Goal: Task Accomplishment & Management: Manage account settings

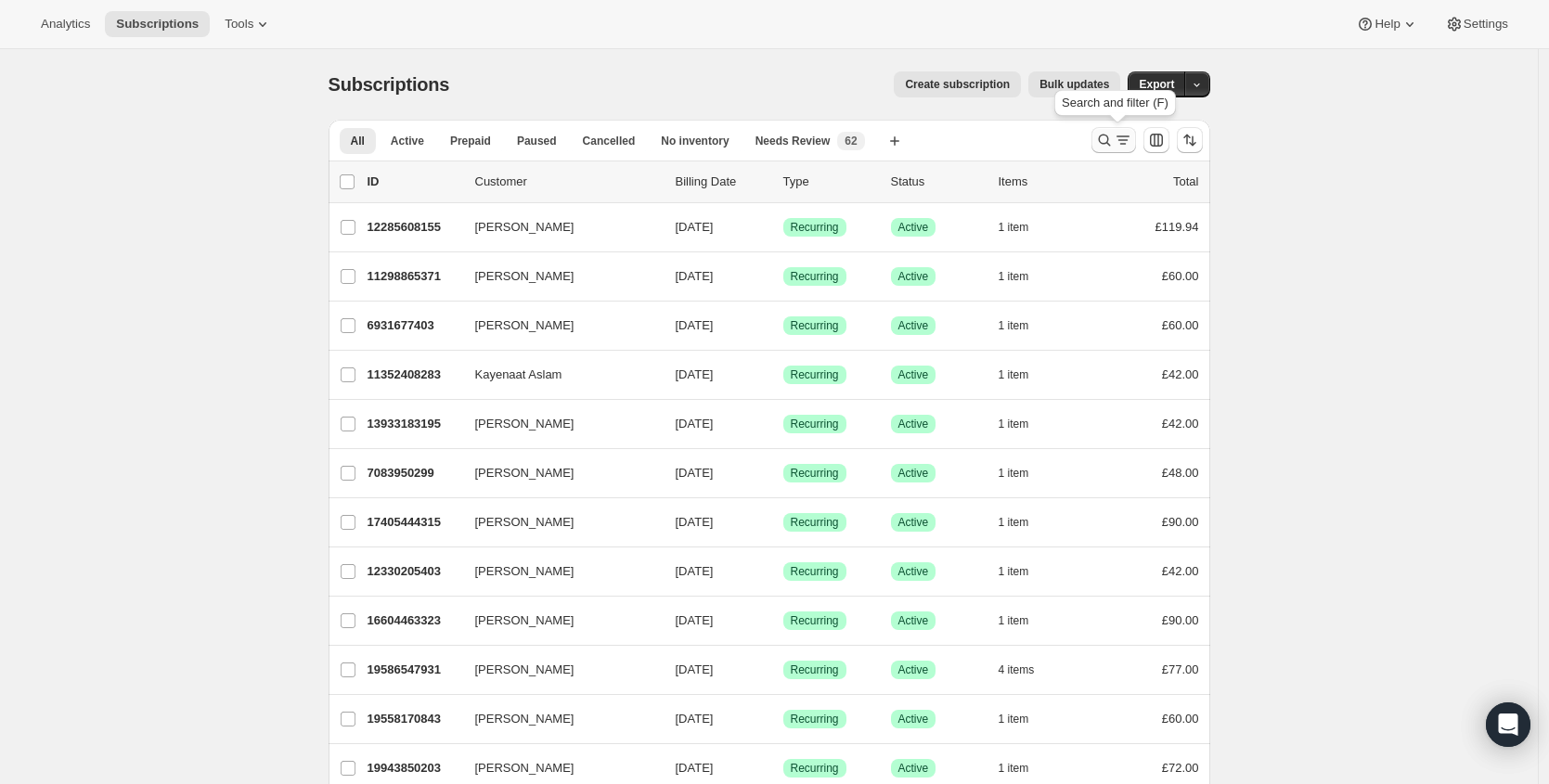
click at [1109, 139] on icon "Search and filter results" at bounding box center [1104, 140] width 19 height 19
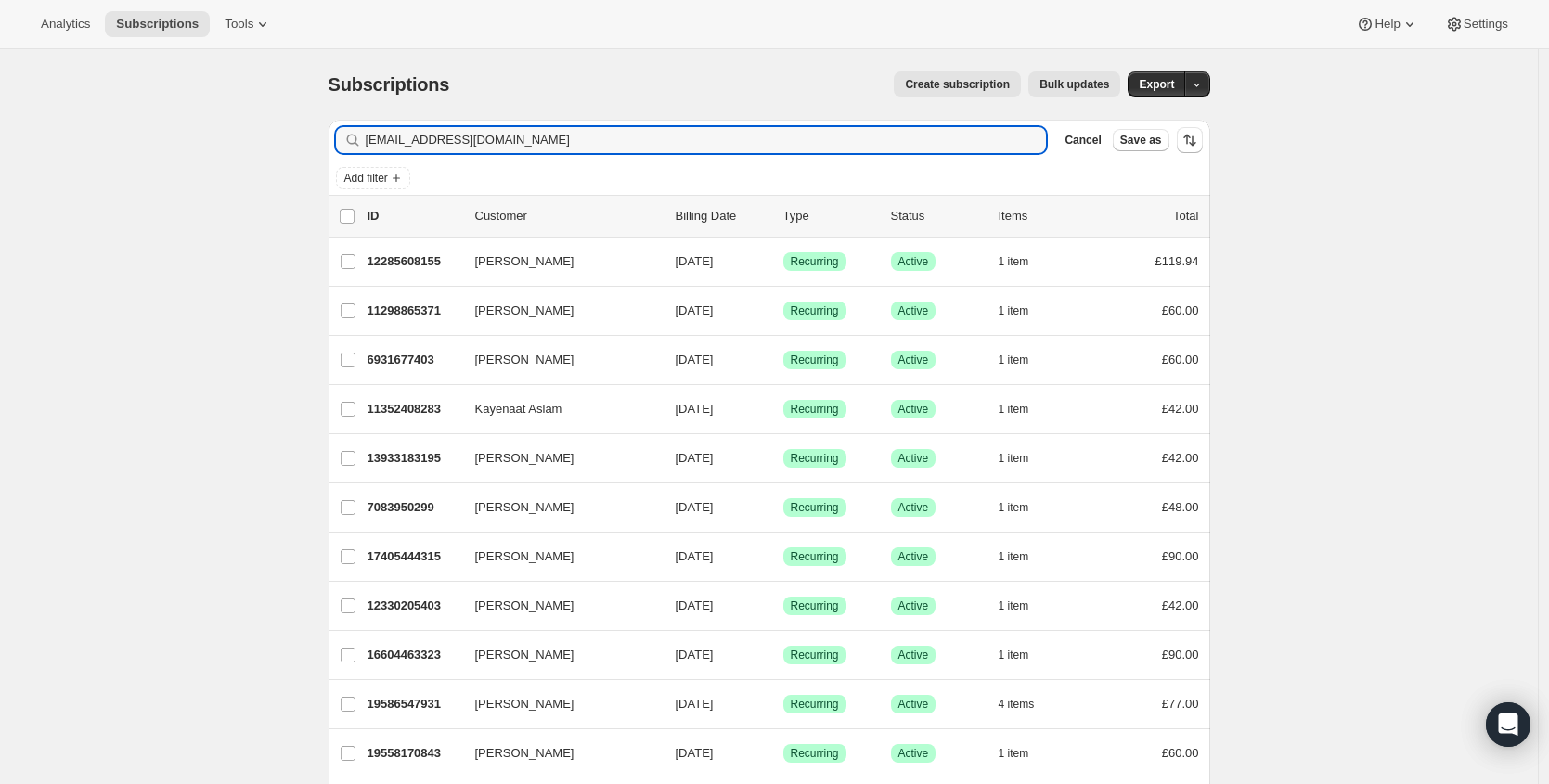
type input "[EMAIL_ADDRESS][DOMAIN_NAME]"
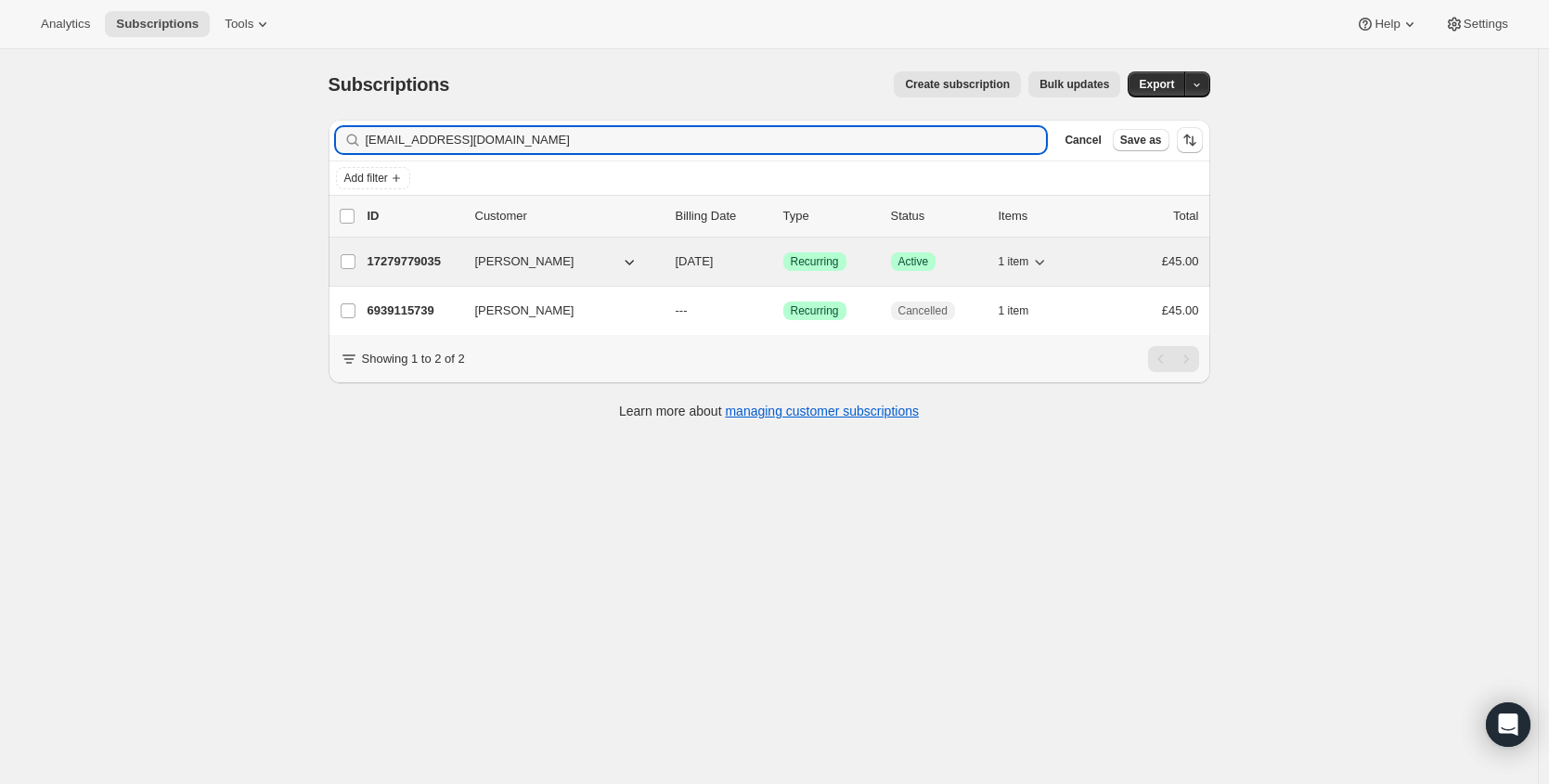
click at [411, 260] on p "17279779035" at bounding box center [415, 262] width 93 height 19
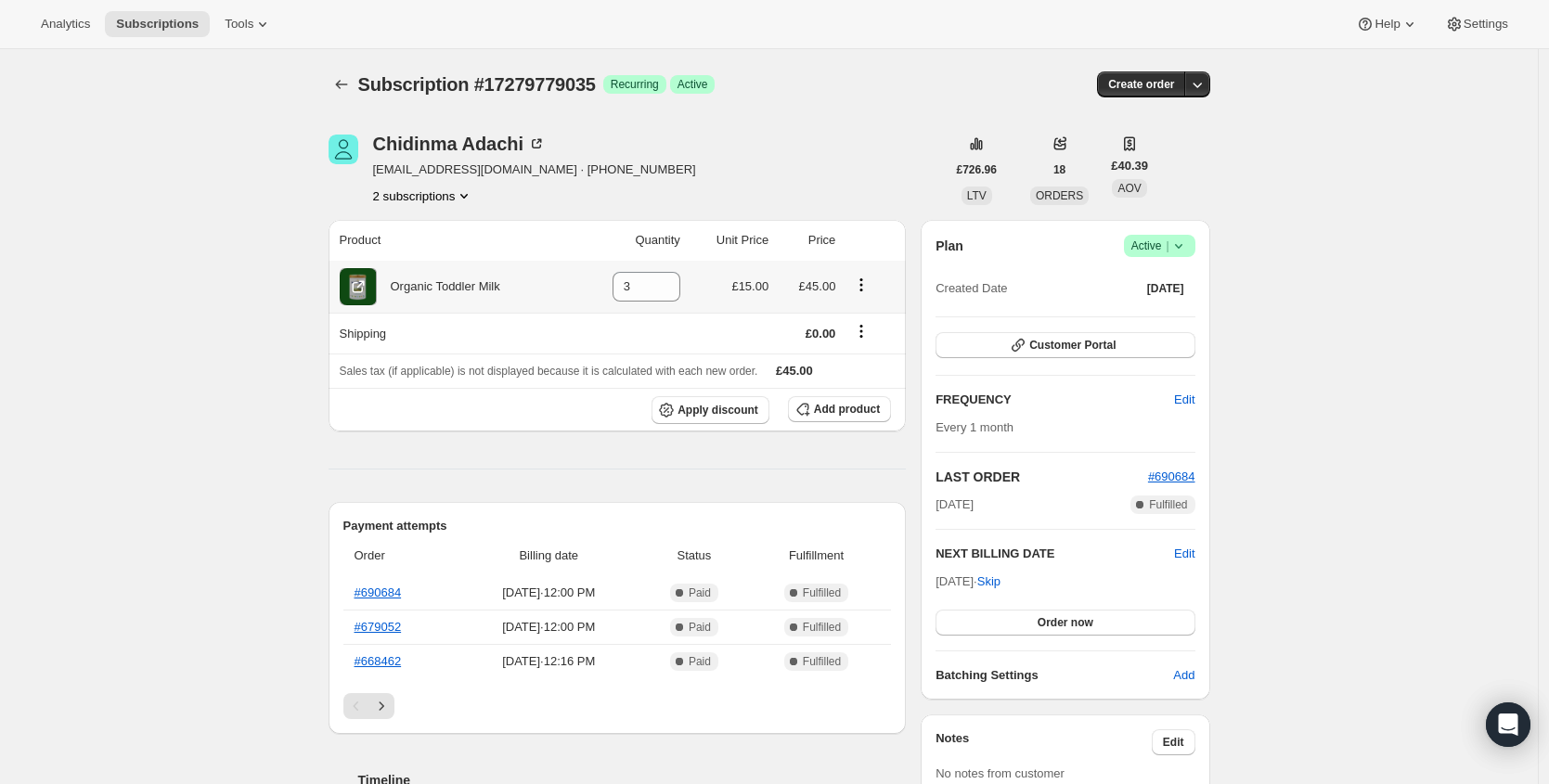
click at [454, 292] on div "Organic Toddler Milk" at bounding box center [438, 286] width 123 height 19
copy div "Organic Toddler Milk"
click at [1133, 343] on button "Customer Portal" at bounding box center [1064, 345] width 259 height 26
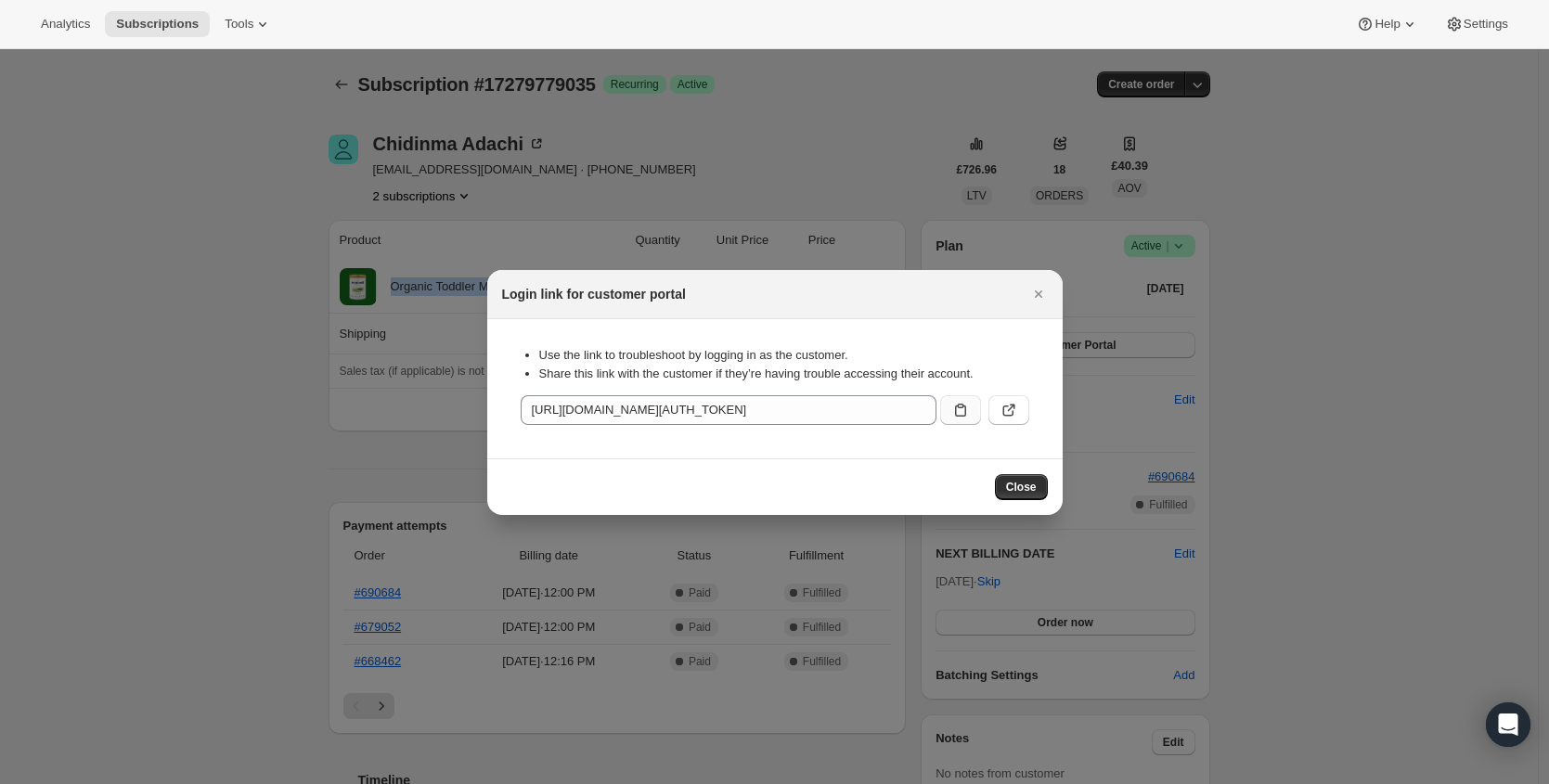
click at [956, 411] on icon ":rmp:" at bounding box center [960, 409] width 19 height 19
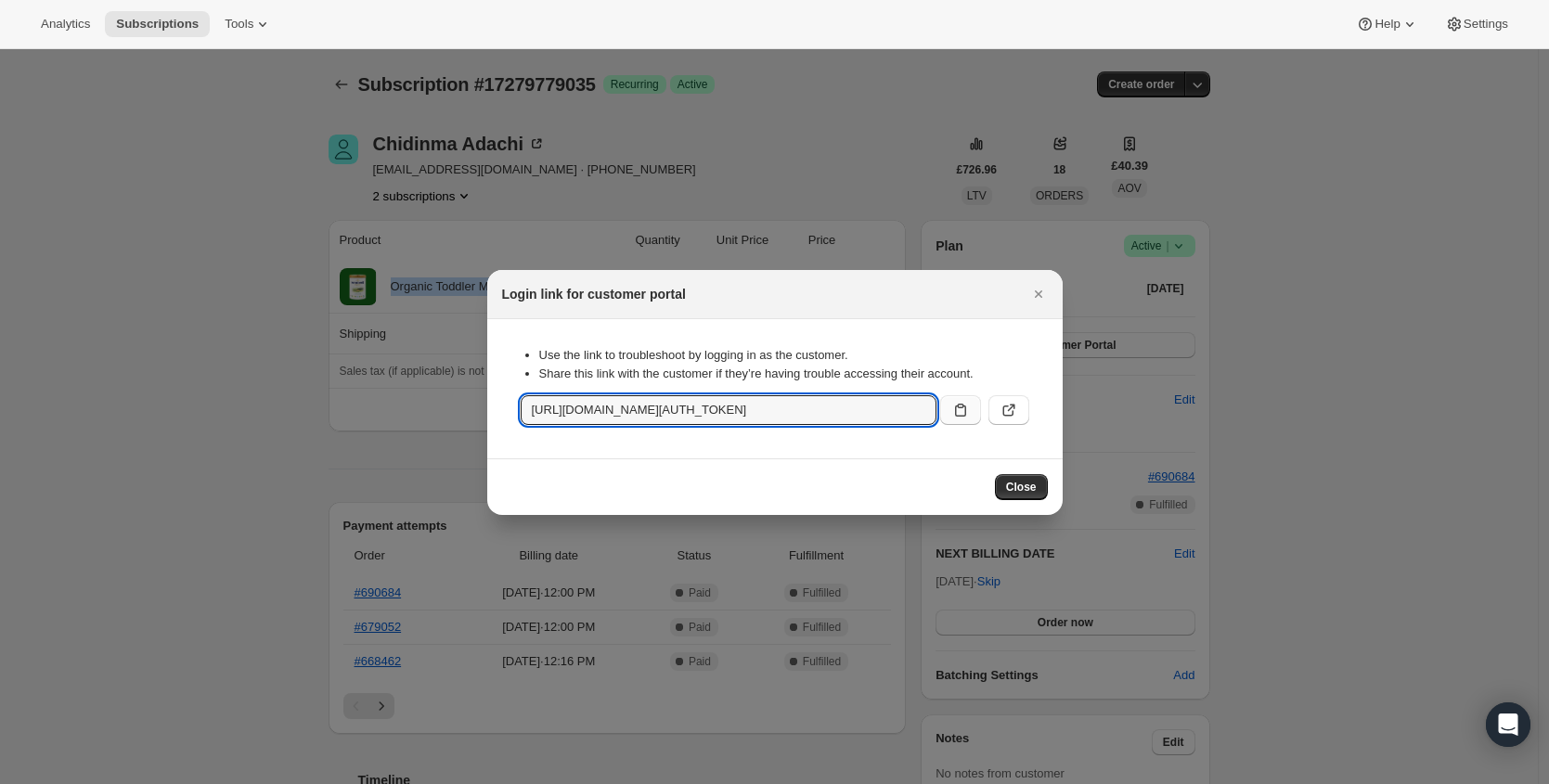
copy div "Organic Toddler Milk"
click at [1025, 291] on button "Close" at bounding box center [1038, 294] width 26 height 26
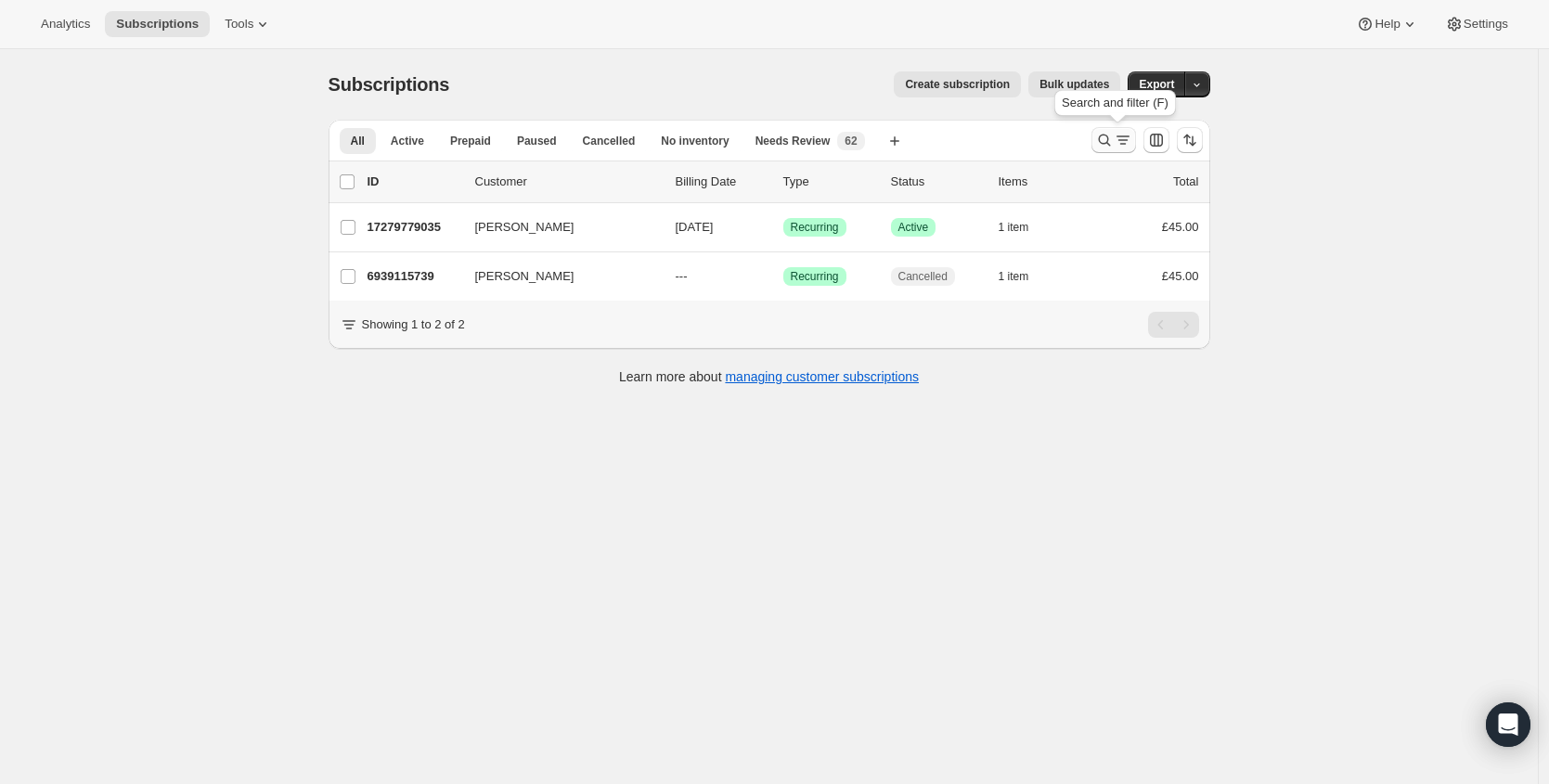
click at [1099, 139] on icon "Search and filter results" at bounding box center [1104, 140] width 19 height 19
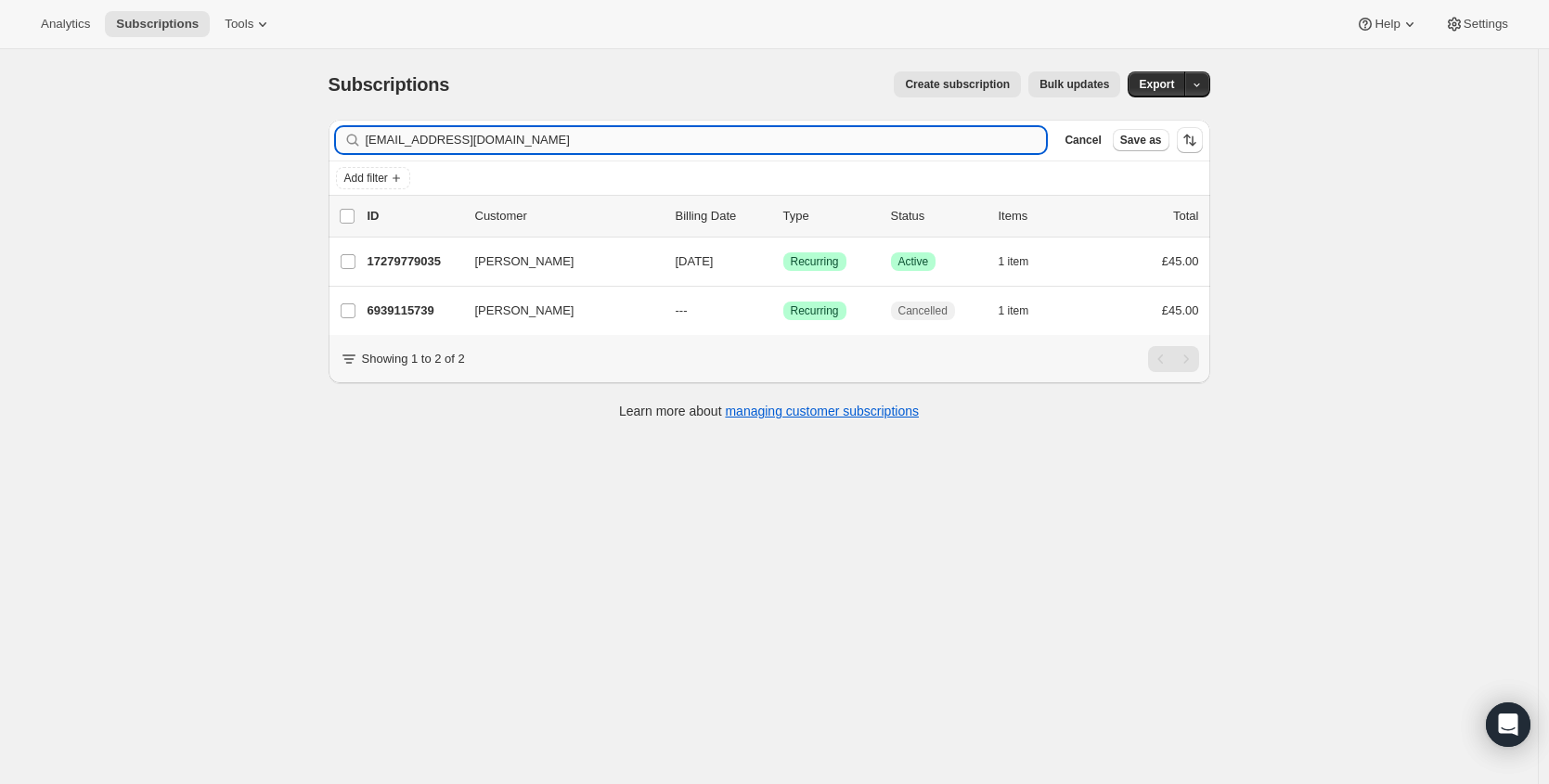
click at [583, 132] on input "[EMAIL_ADDRESS][DOMAIN_NAME]" at bounding box center [706, 140] width 681 height 26
type input "[EMAIL_ADDRESS][DOMAIN_NAME]"
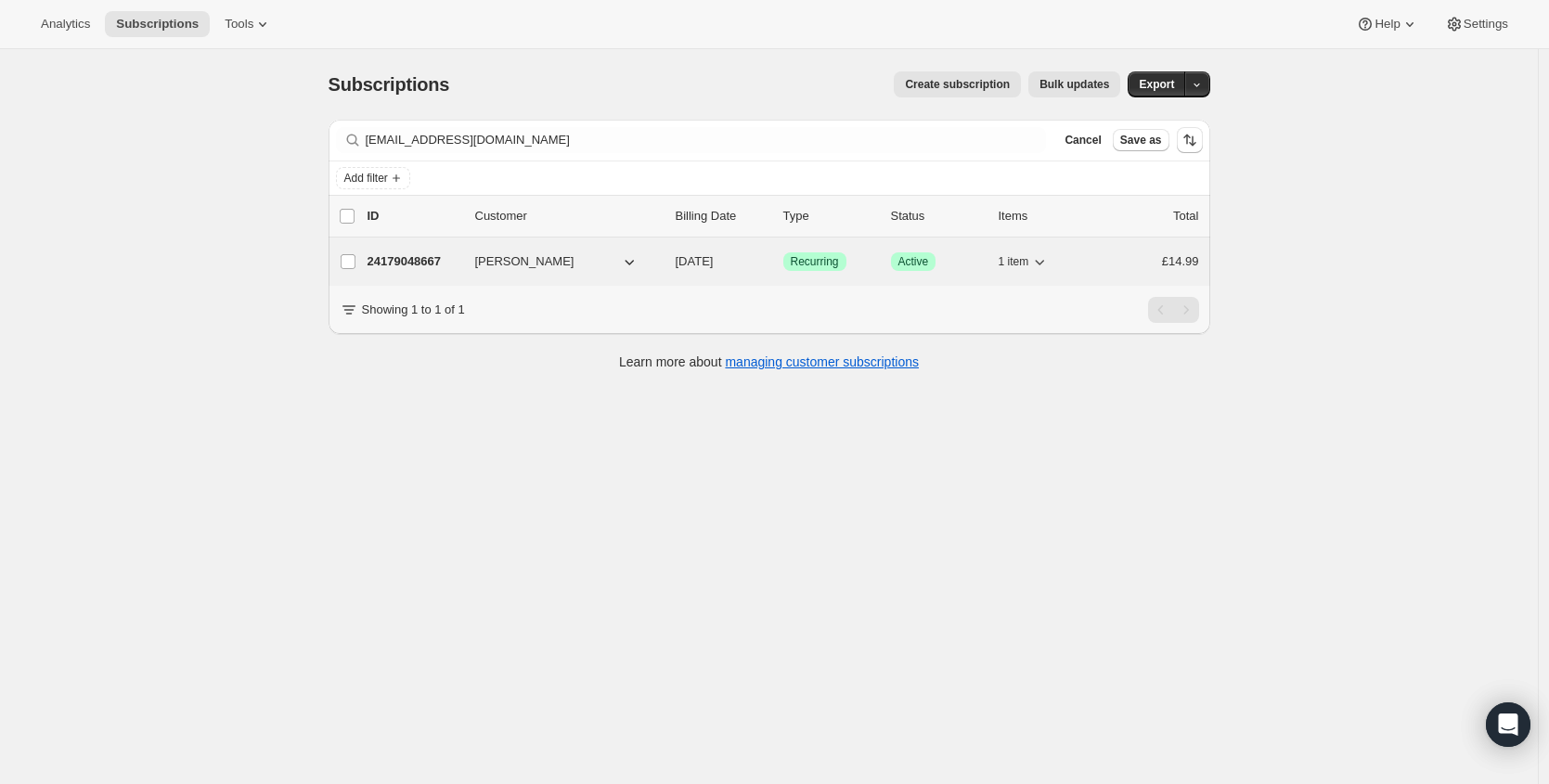
click at [392, 268] on p "24179048667" at bounding box center [415, 262] width 93 height 19
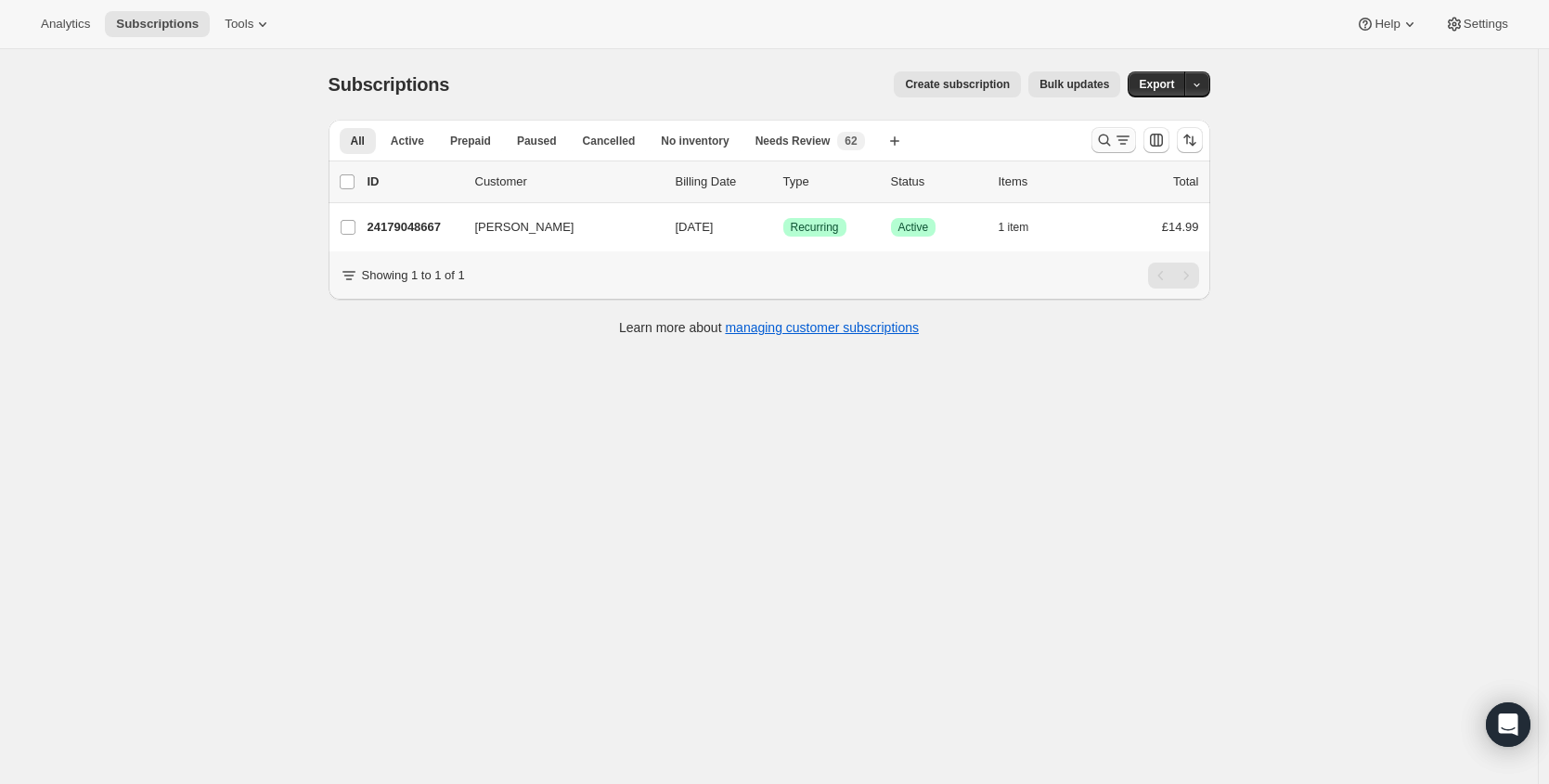
drag, startPoint x: 1086, startPoint y: 139, endPoint x: 1119, endPoint y: 133, distance: 33.5
click at [1096, 137] on div "All Active Prepaid Paused Cancelled No inventory Needs Review More views All Ac…" at bounding box center [769, 140] width 882 height 41
click at [1105, 137] on icon "Search and filter results" at bounding box center [1104, 140] width 19 height 19
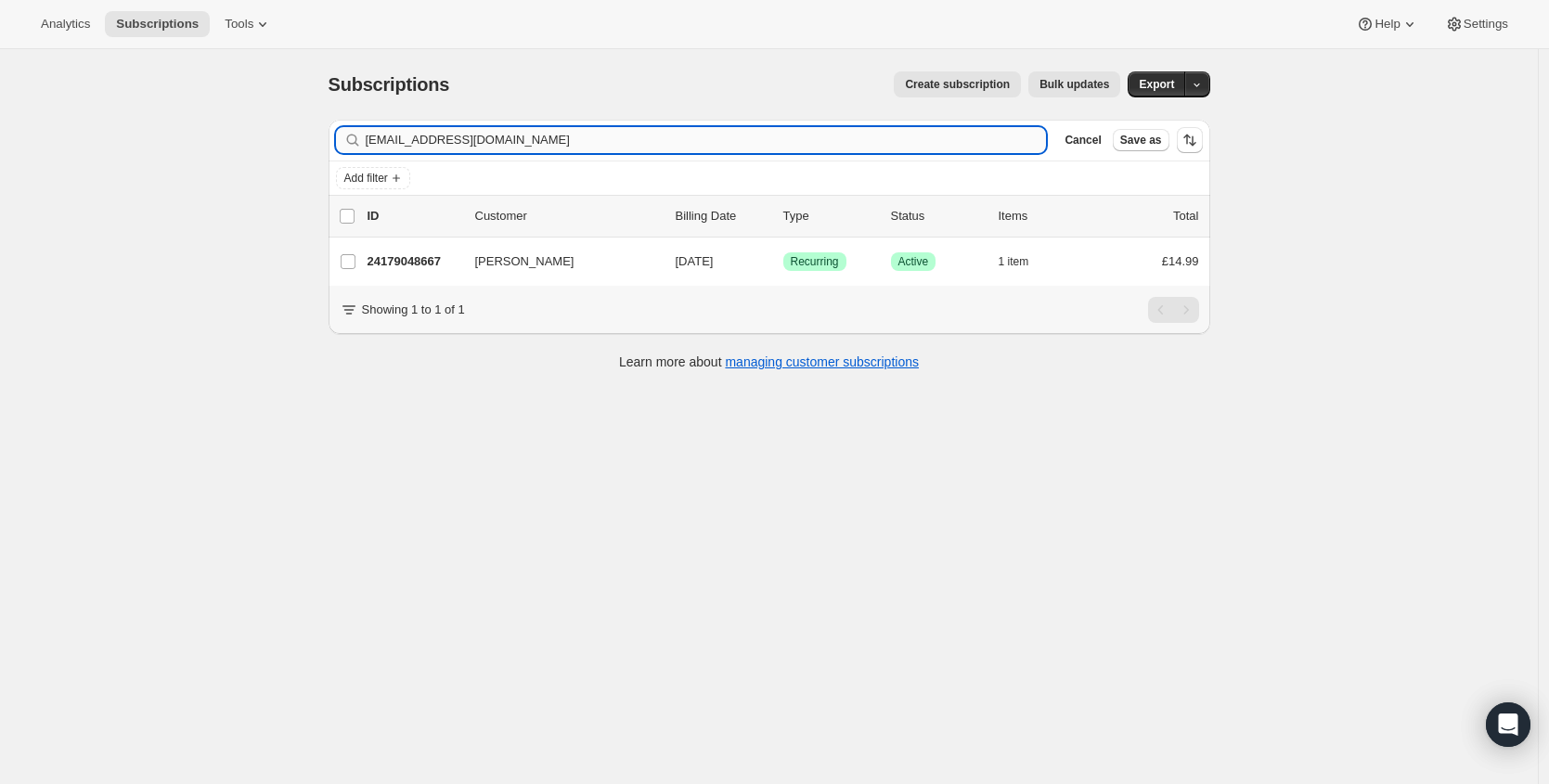
click at [640, 137] on input "[EMAIL_ADDRESS][DOMAIN_NAME]" at bounding box center [706, 140] width 681 height 26
type input "[EMAIL_ADDRESS][DOMAIN_NAME]"
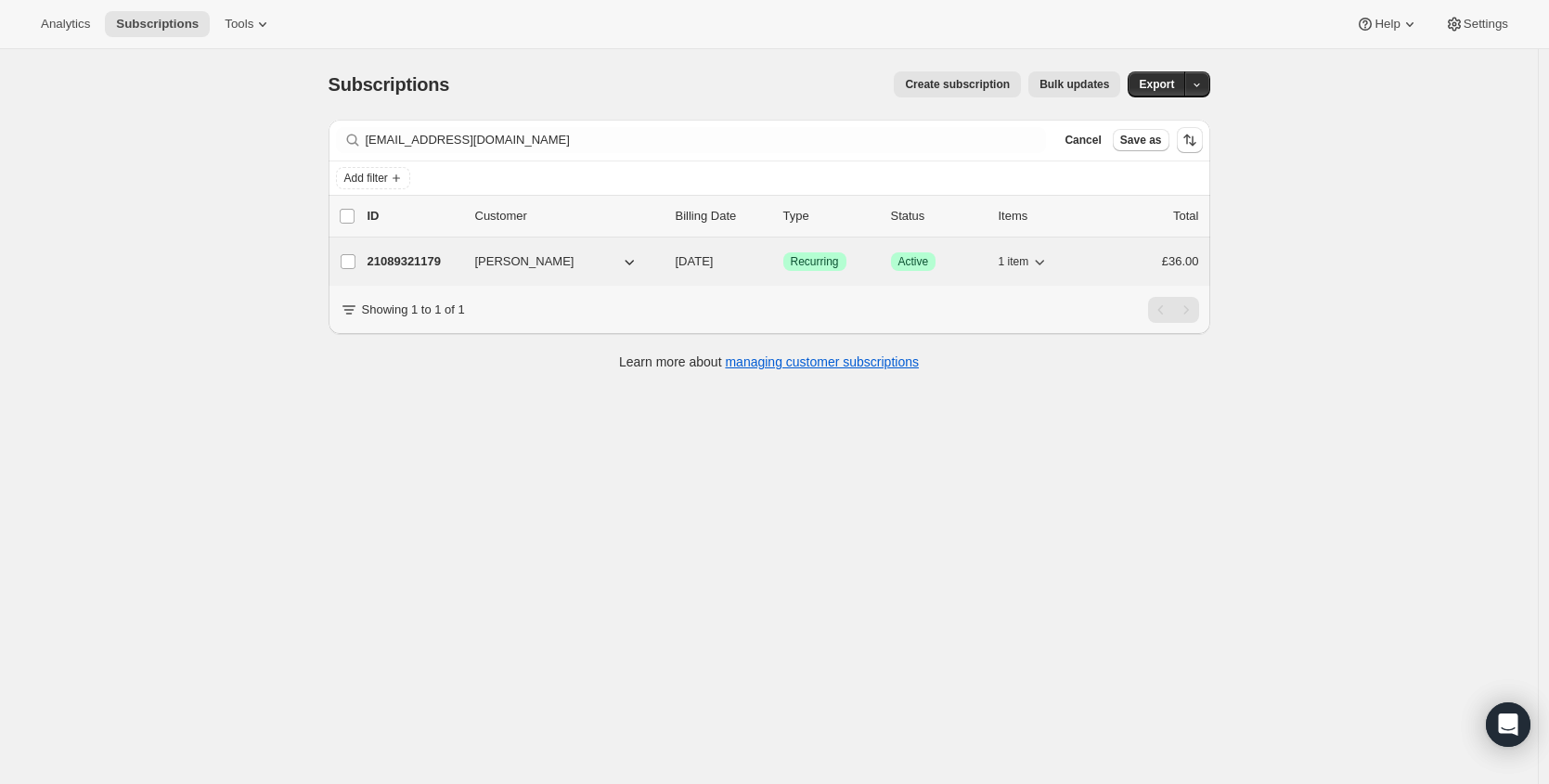
click at [431, 266] on p "21089321179" at bounding box center [415, 262] width 93 height 19
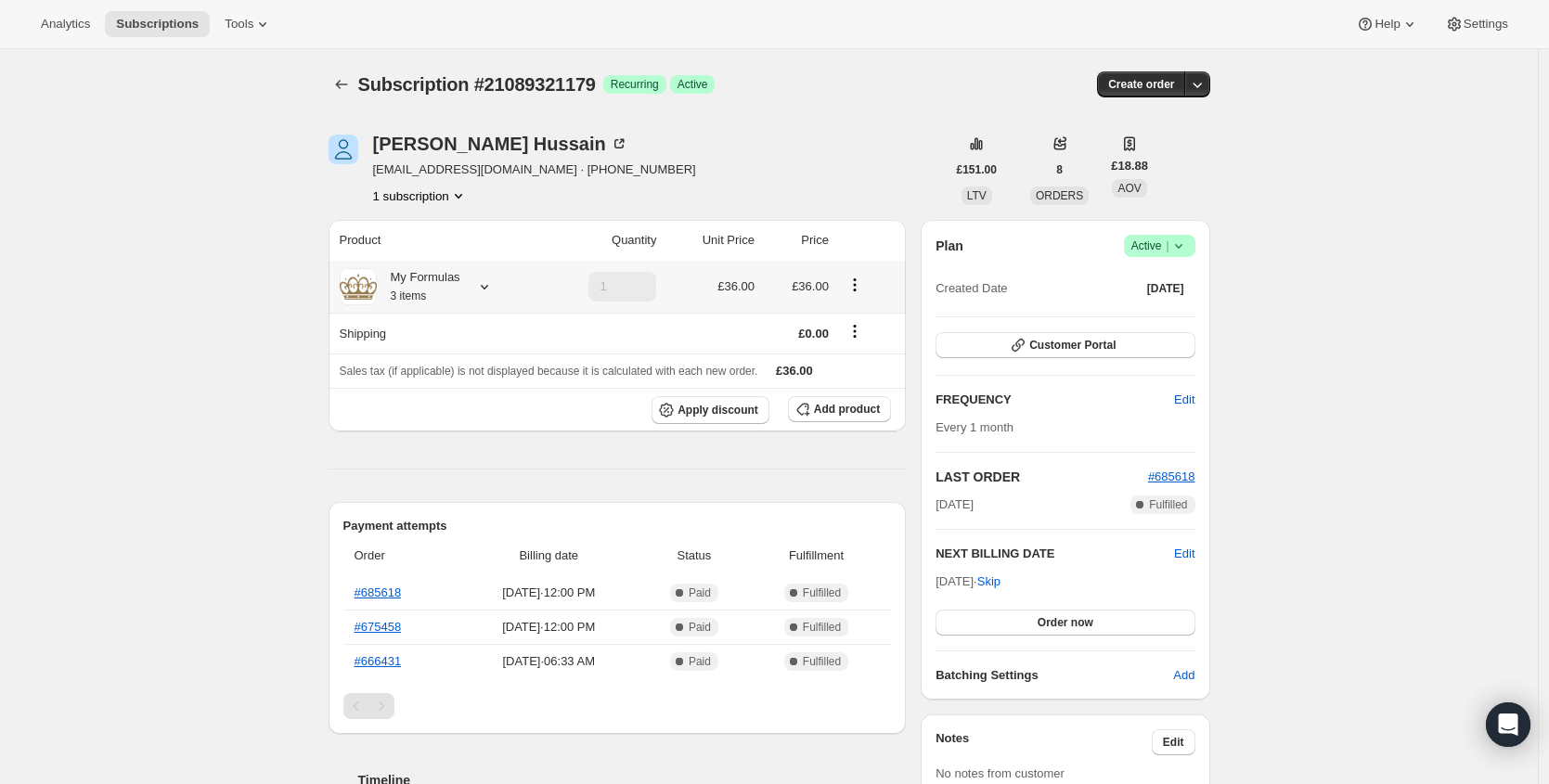
click at [488, 285] on icon at bounding box center [484, 286] width 19 height 19
click at [511, 399] on button "Edit box" at bounding box center [419, 400] width 181 height 26
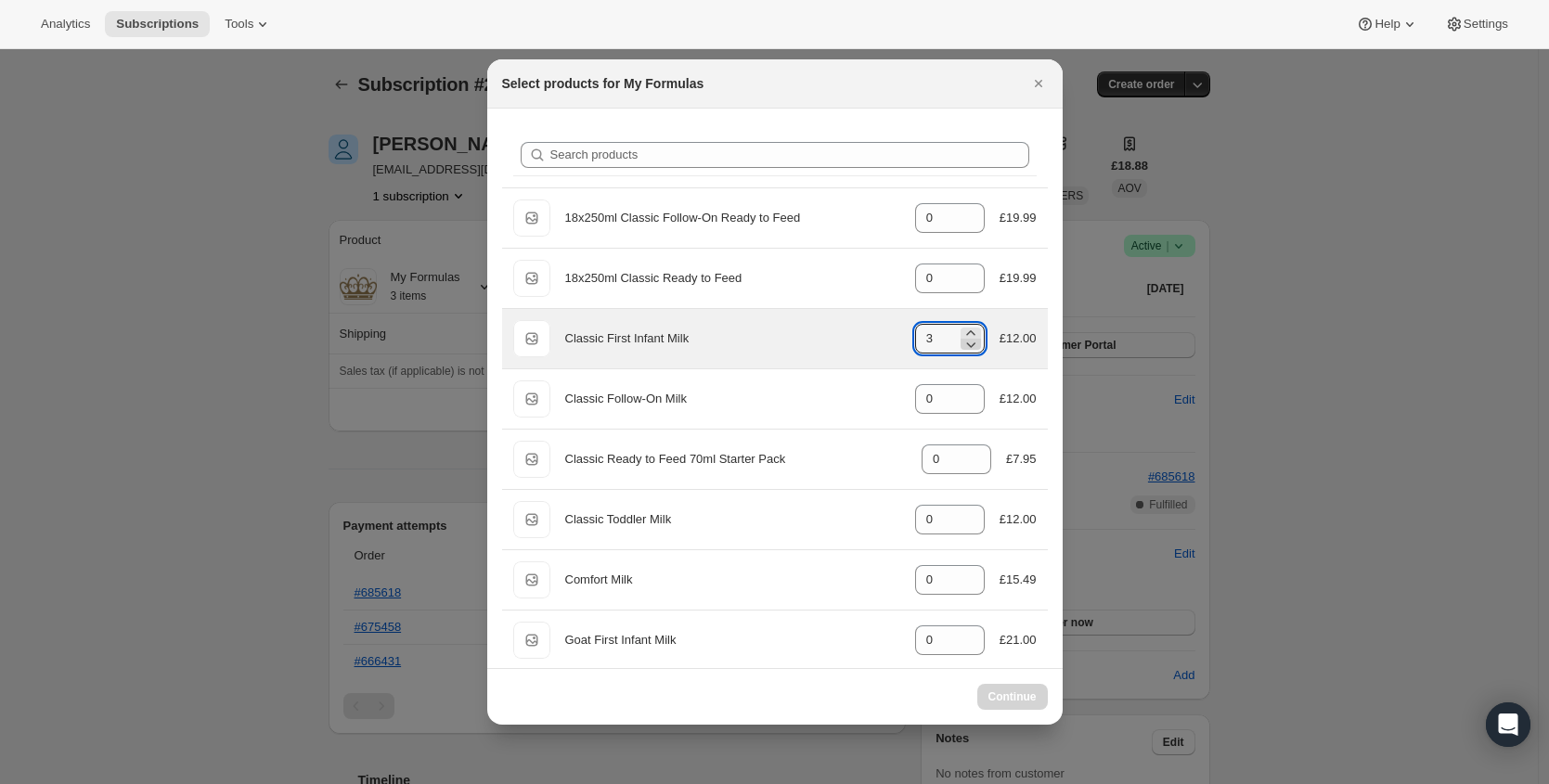
click at [961, 335] on icon ":r109:" at bounding box center [970, 344] width 19 height 19
click at [961, 328] on icon ":r109:" at bounding box center [970, 333] width 19 height 19
type input "4"
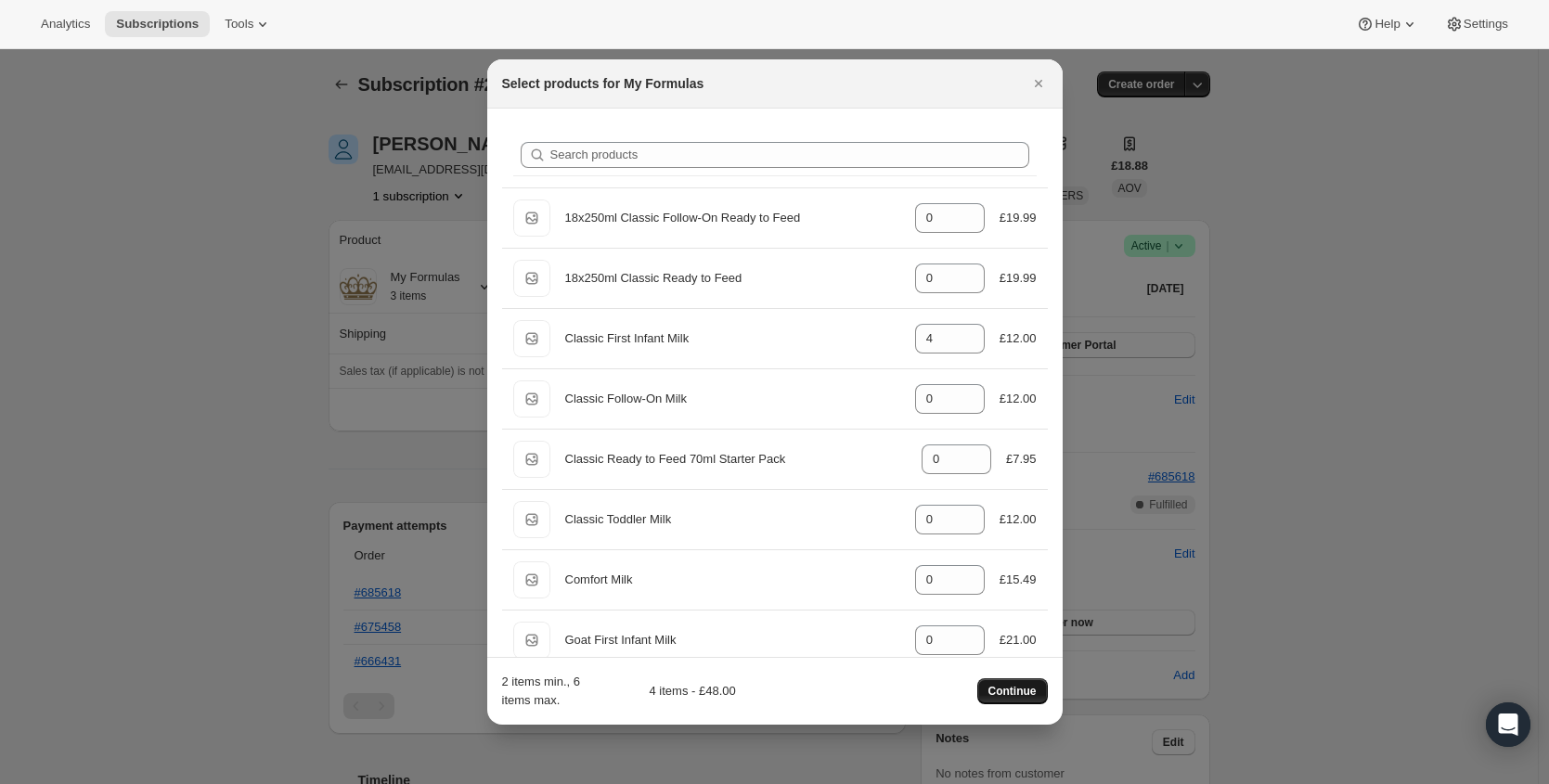
click at [1014, 703] on button "Continue" at bounding box center [1012, 691] width 70 height 26
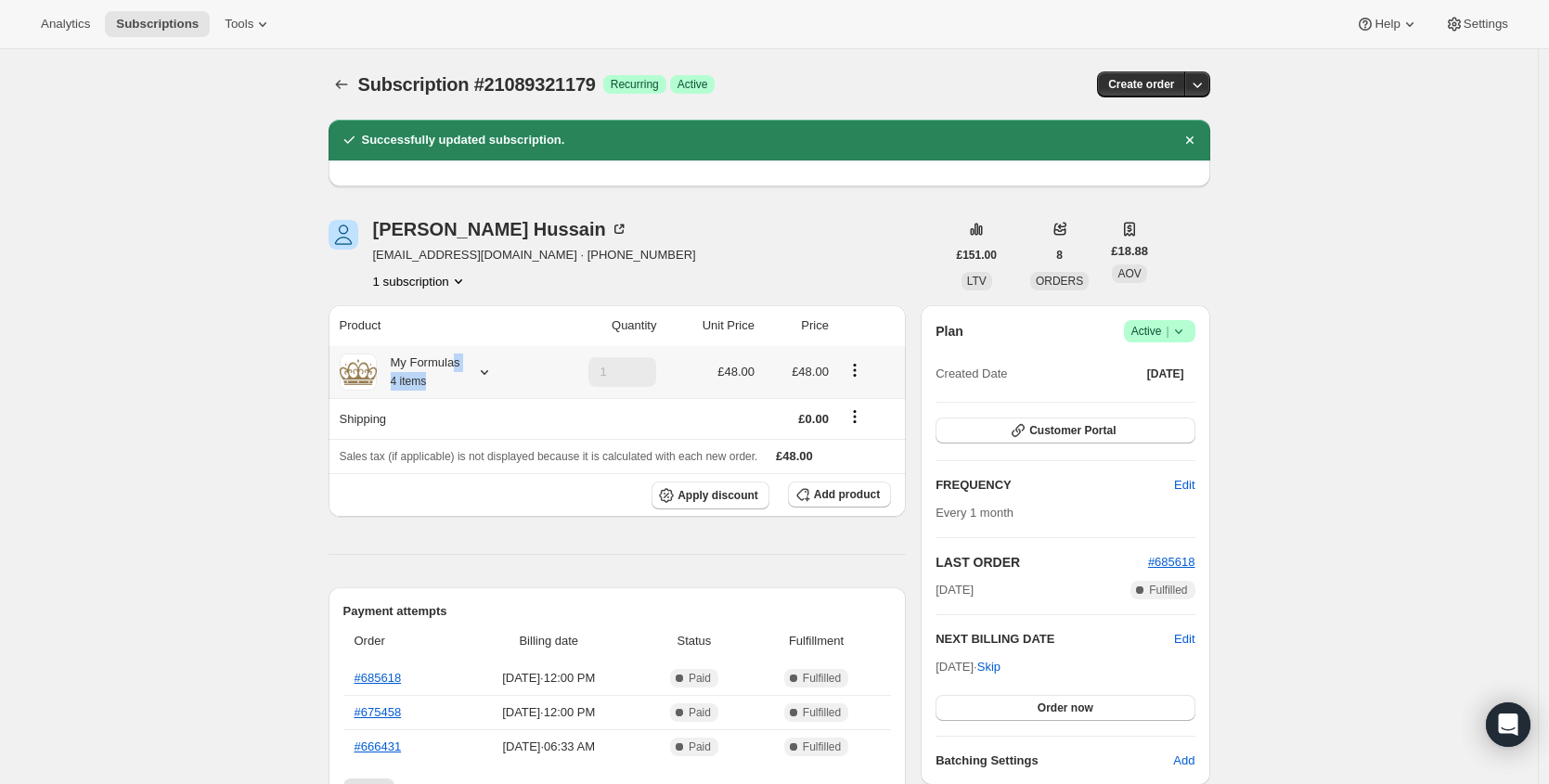
drag, startPoint x: 464, startPoint y: 372, endPoint x: 473, endPoint y: 369, distance: 9.5
click at [460, 371] on div "My Formulas 4 items" at bounding box center [418, 372] width 83 height 37
click at [1081, 426] on span "Customer Portal" at bounding box center [1072, 430] width 86 height 15
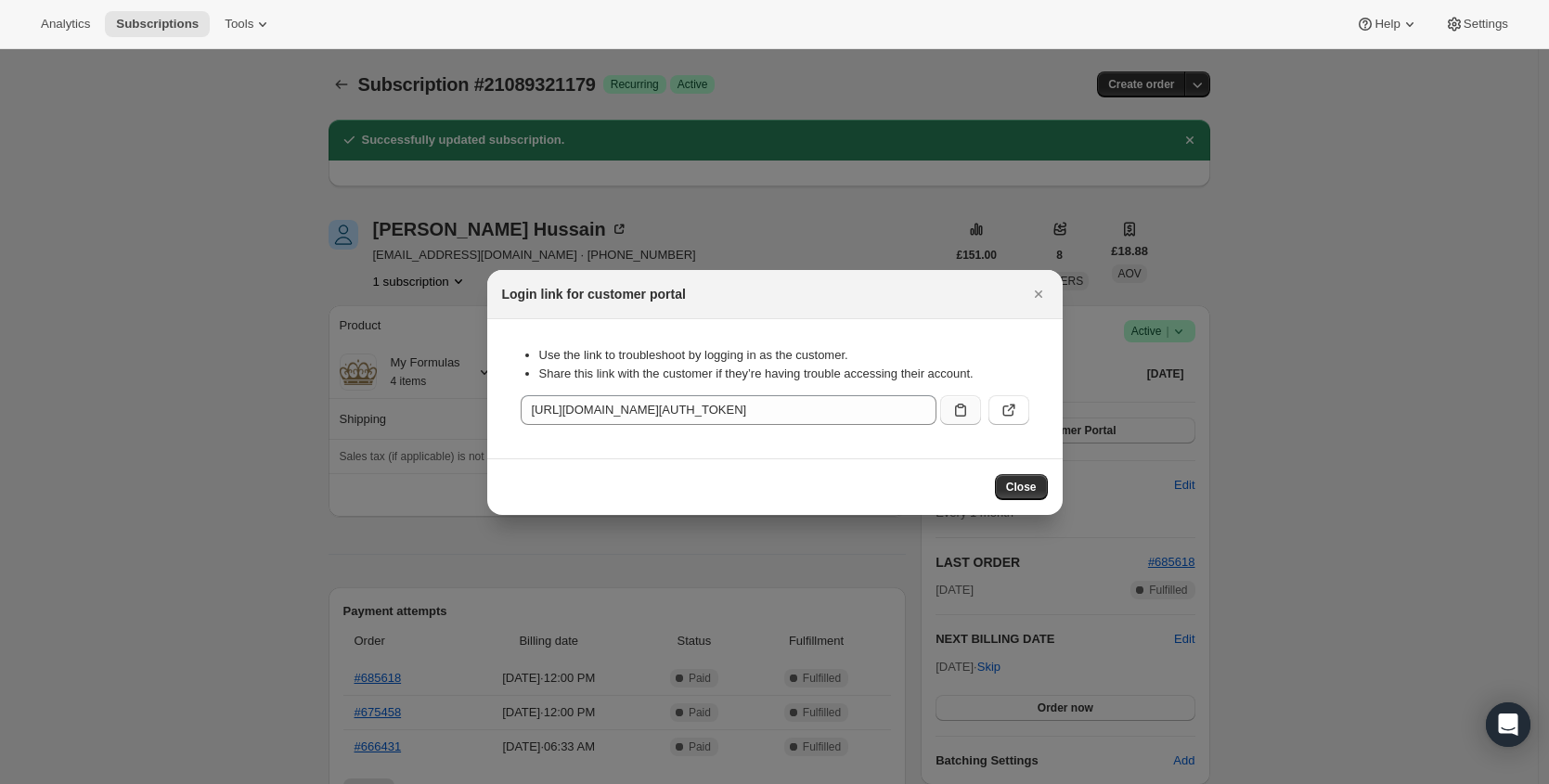
click at [957, 415] on icon ":r12o:" at bounding box center [960, 409] width 19 height 19
click at [1041, 296] on icon "Close" at bounding box center [1036, 293] width 7 height 7
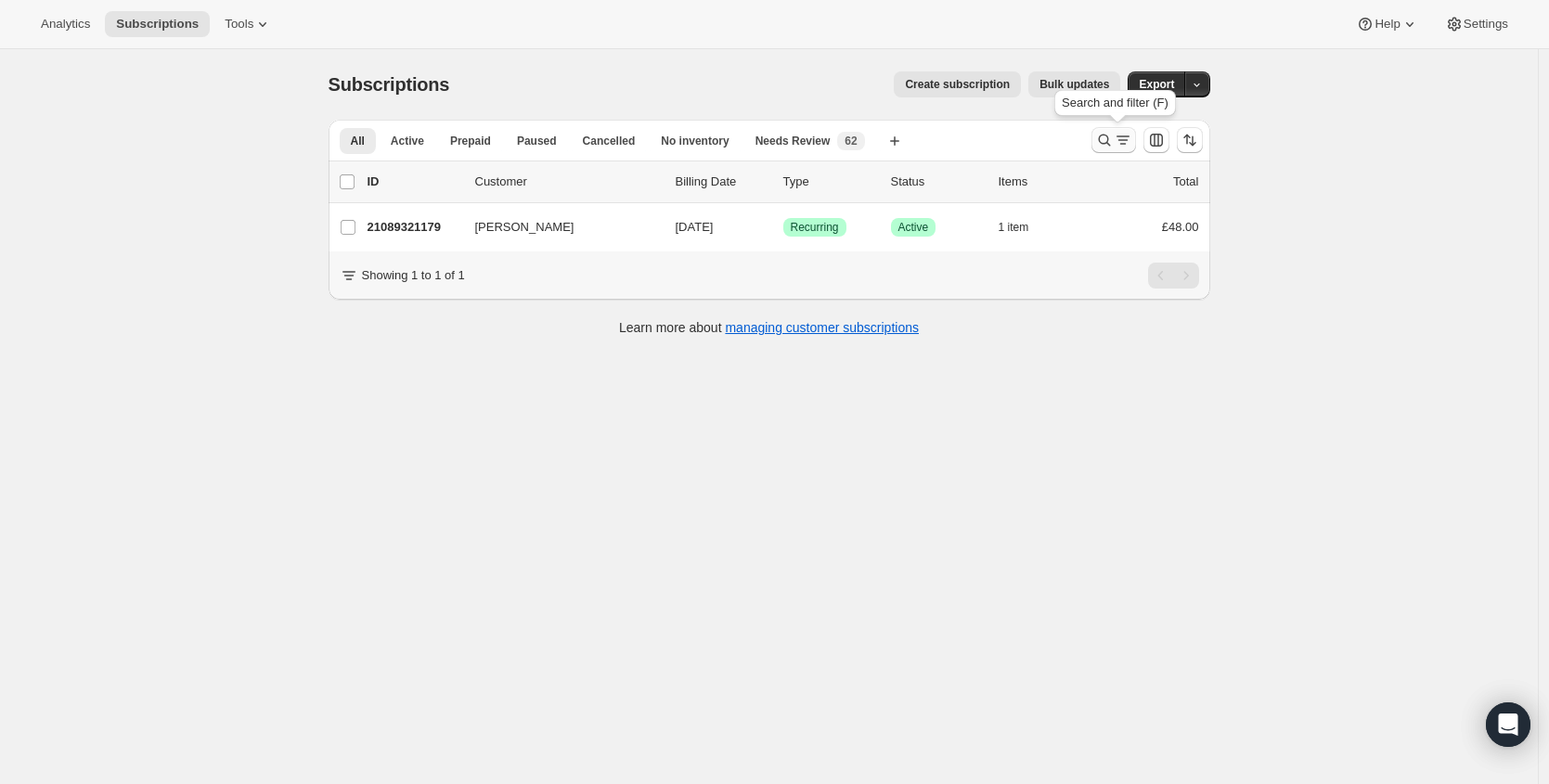
click at [1101, 135] on icon "Search and filter results" at bounding box center [1104, 140] width 19 height 19
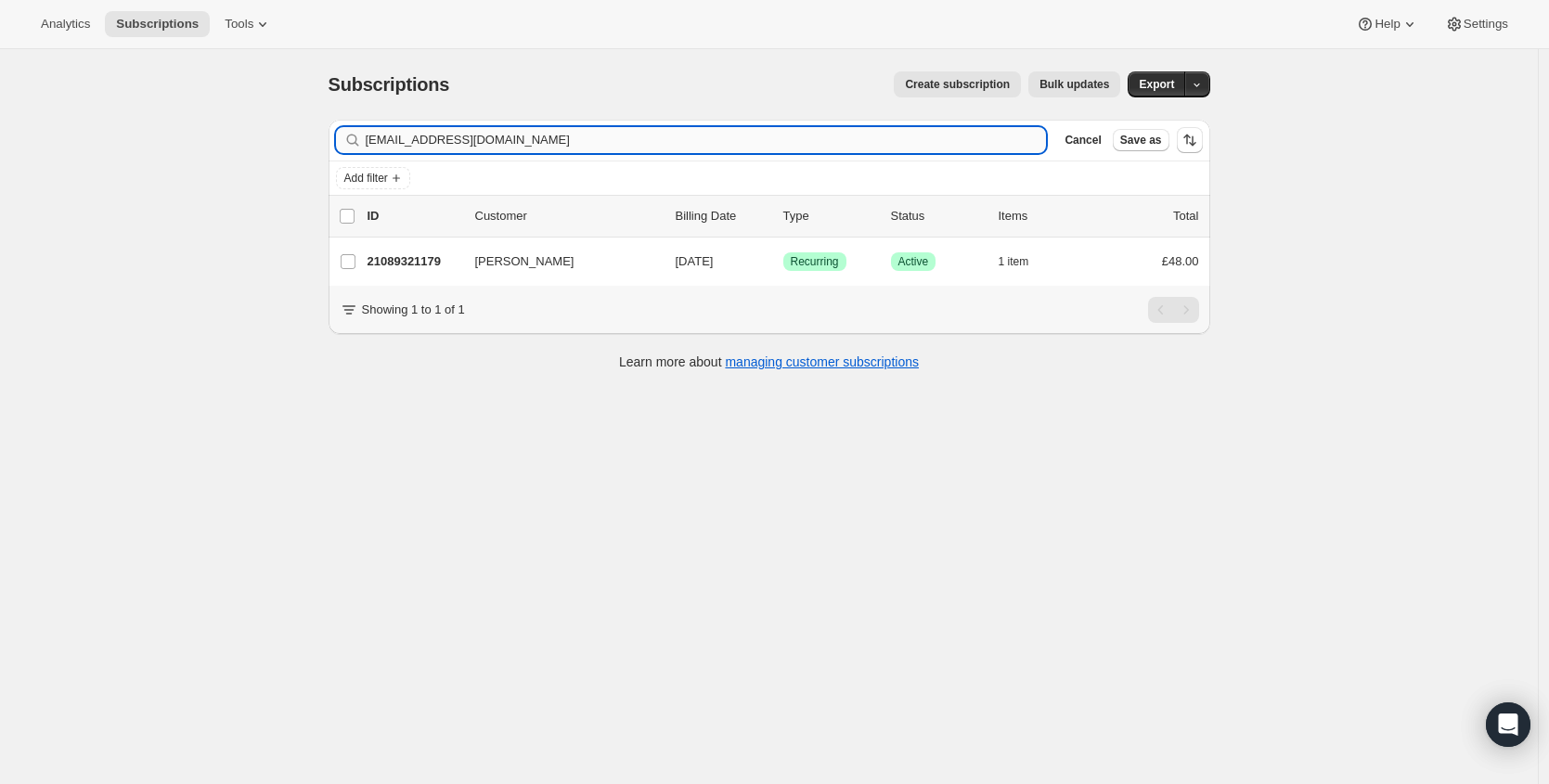
click at [532, 131] on input "[EMAIL_ADDRESS][DOMAIN_NAME]" at bounding box center [706, 140] width 681 height 26
type input "[EMAIL_ADDRESS][DOMAIN_NAME]"
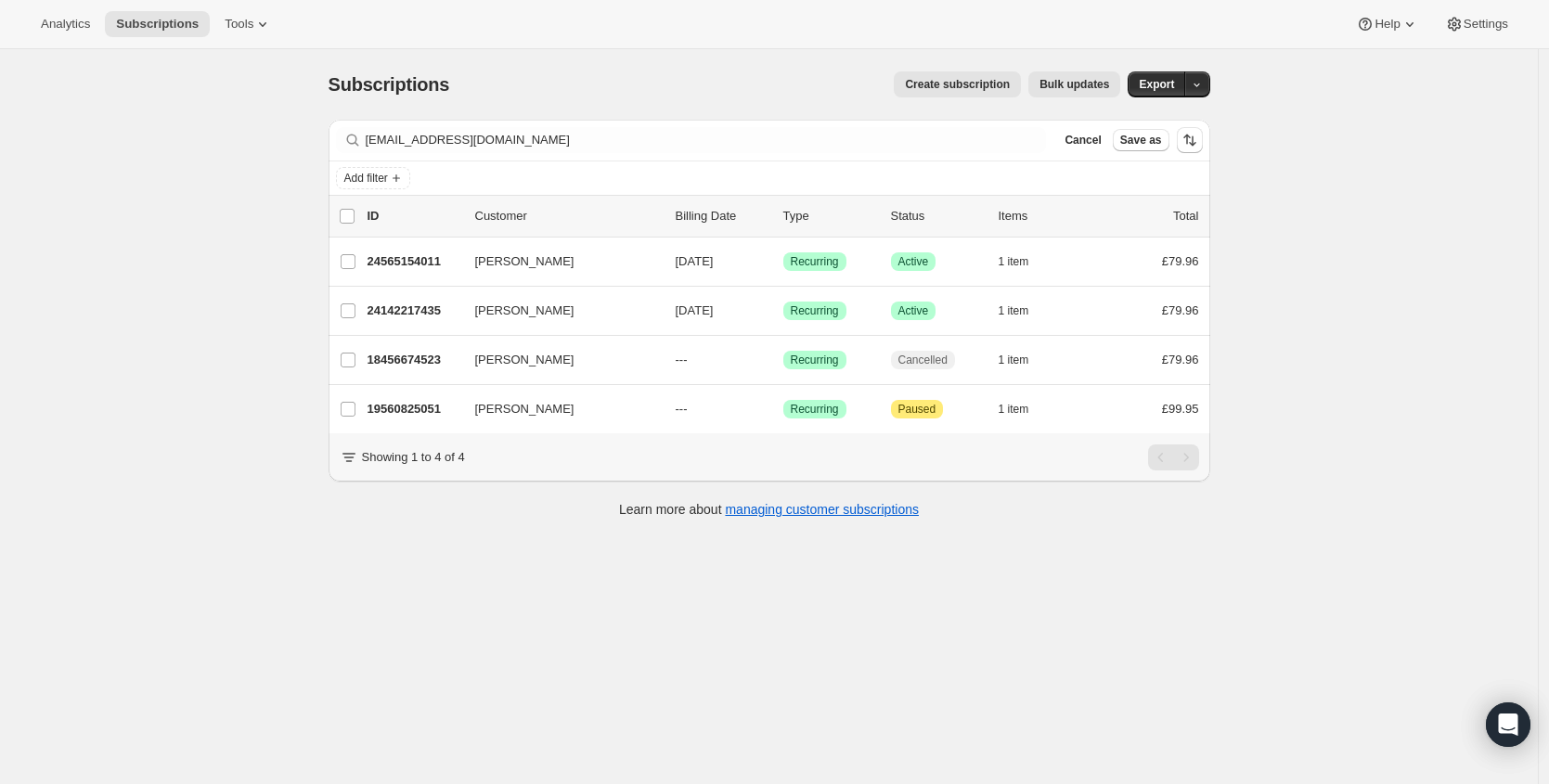
click at [412, 264] on p "24565154011" at bounding box center [415, 262] width 93 height 19
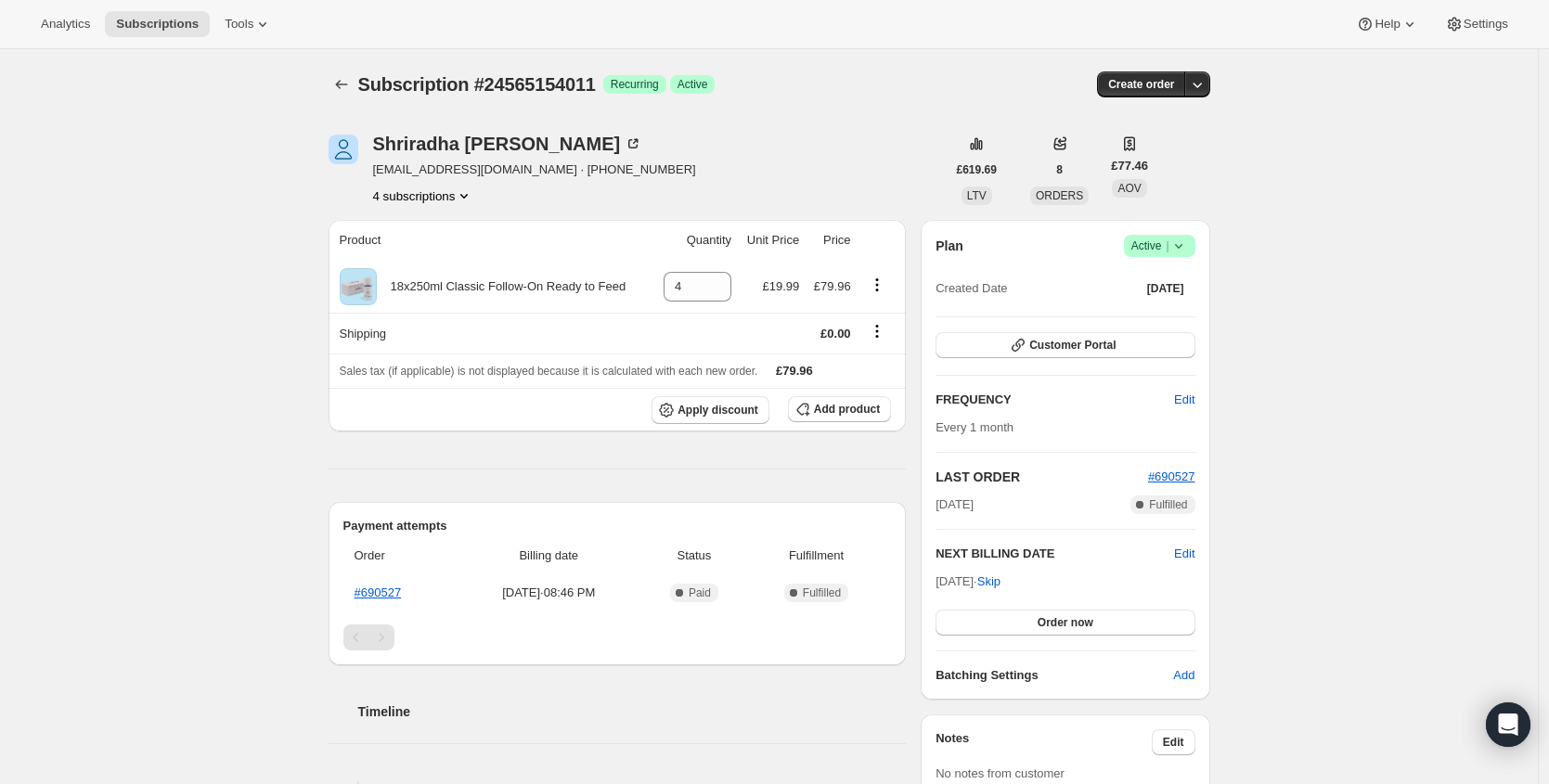
click at [1188, 245] on icon at bounding box center [1178, 246] width 19 height 19
click at [1178, 318] on span "Cancel subscription" at bounding box center [1158, 314] width 105 height 14
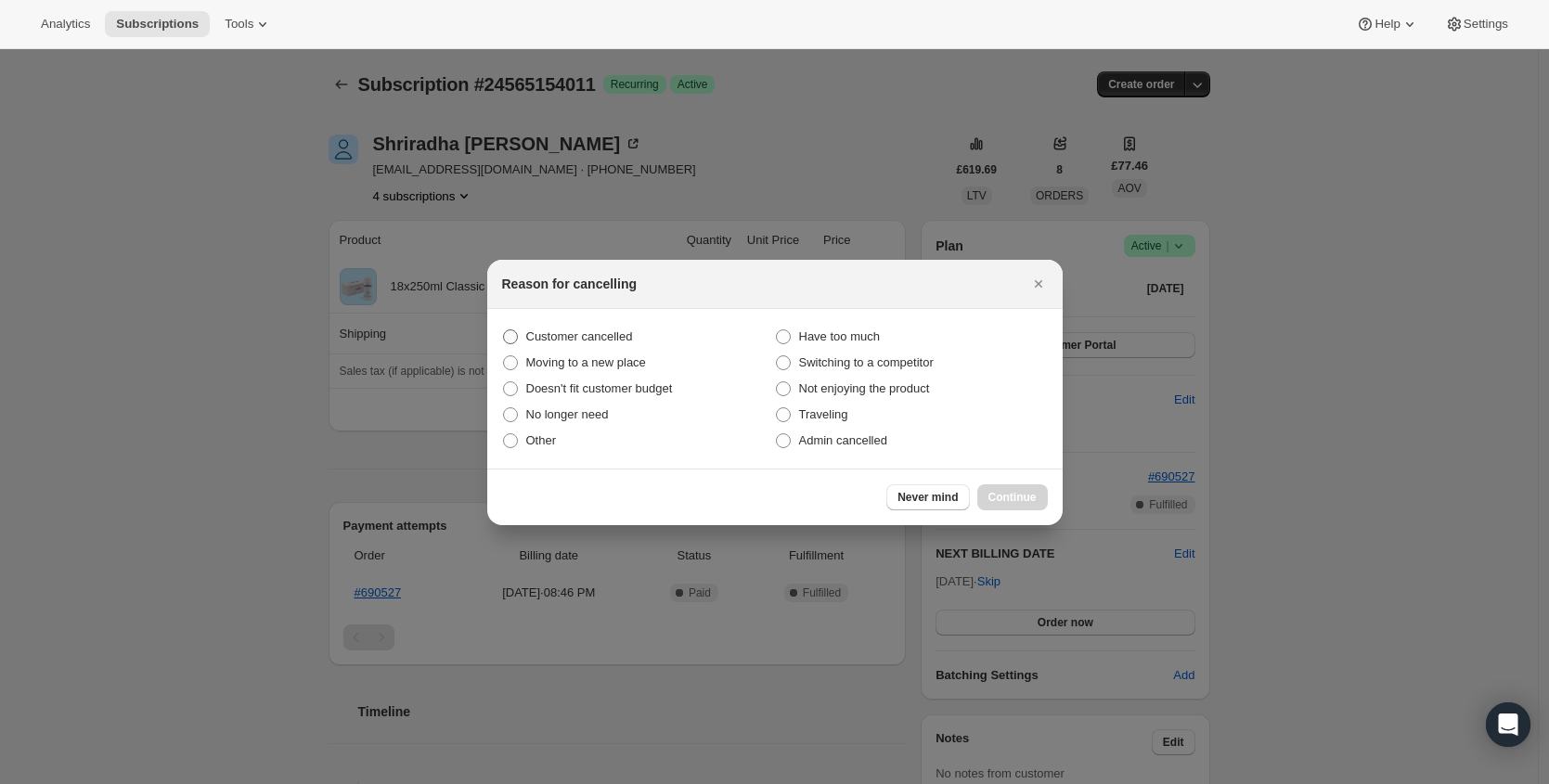
click at [622, 342] on span "Customer cancelled" at bounding box center [580, 336] width 107 height 14
click at [504, 330] on input "Customer cancelled" at bounding box center [503, 329] width 1 height 1
radio input "true"
click at [1015, 488] on button "Continue" at bounding box center [1012, 497] width 70 height 26
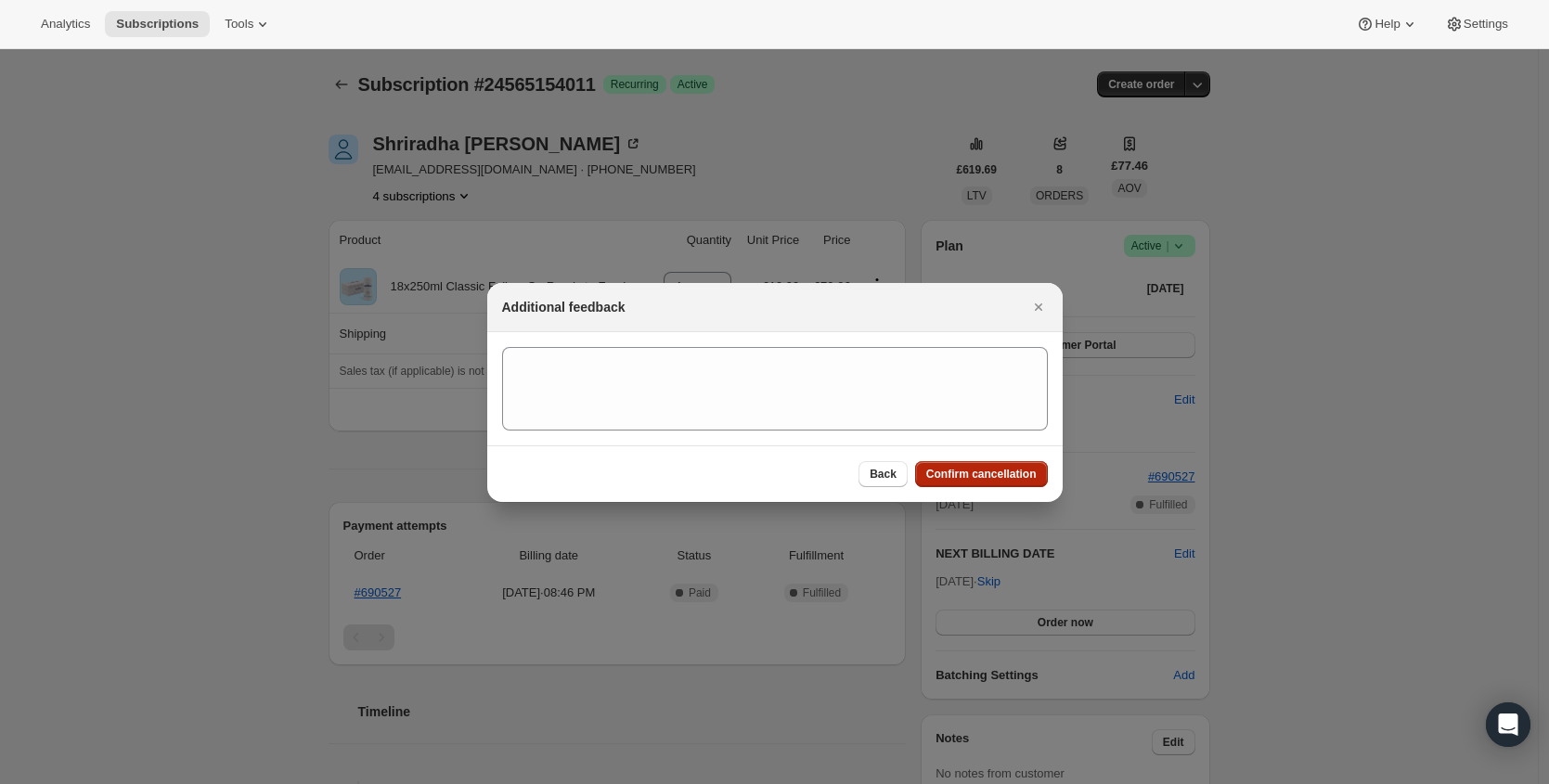
click at [1027, 467] on span "Confirm cancellation" at bounding box center [981, 474] width 110 height 15
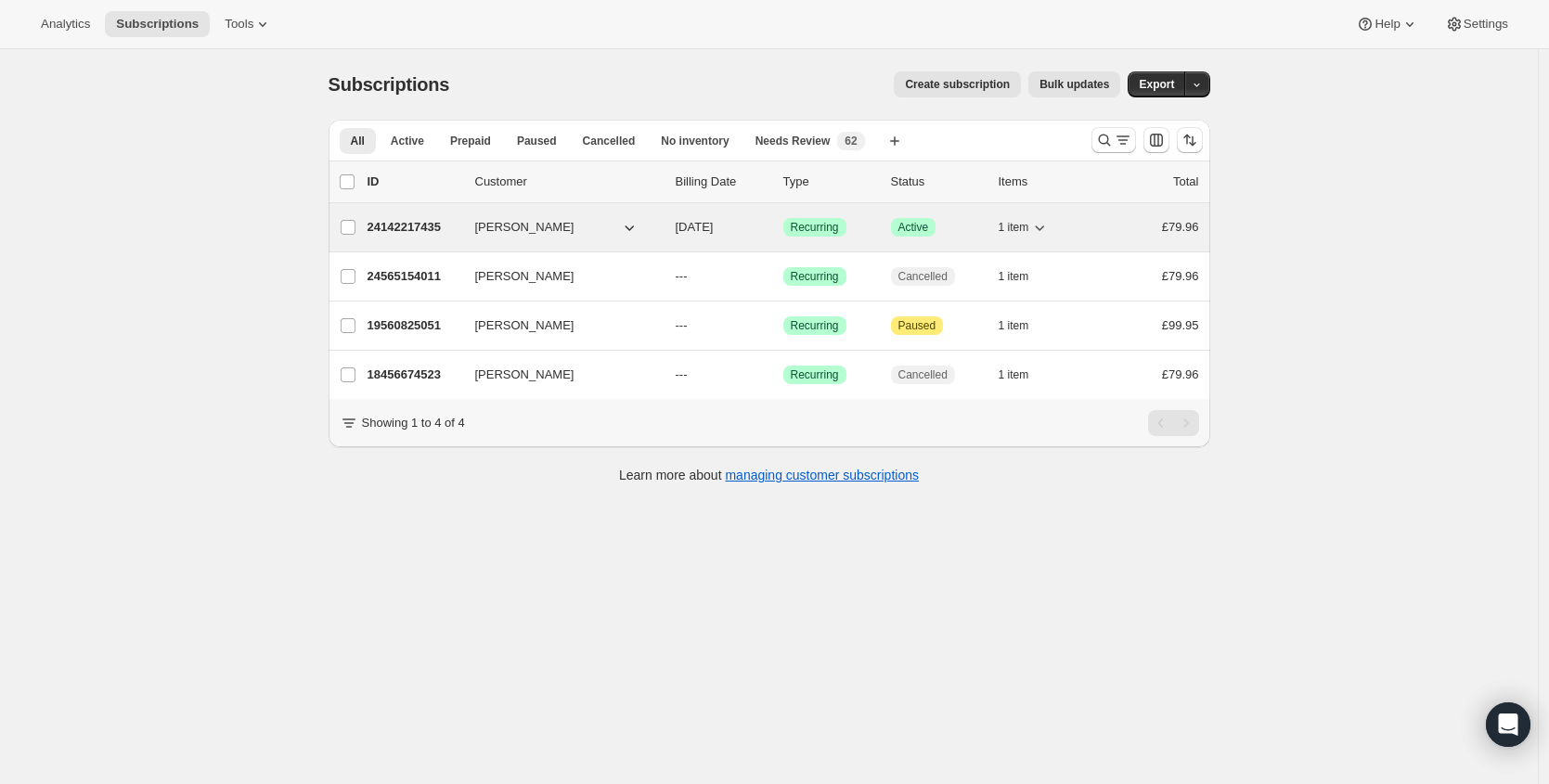
click at [444, 236] on p "24142217435" at bounding box center [415, 227] width 93 height 19
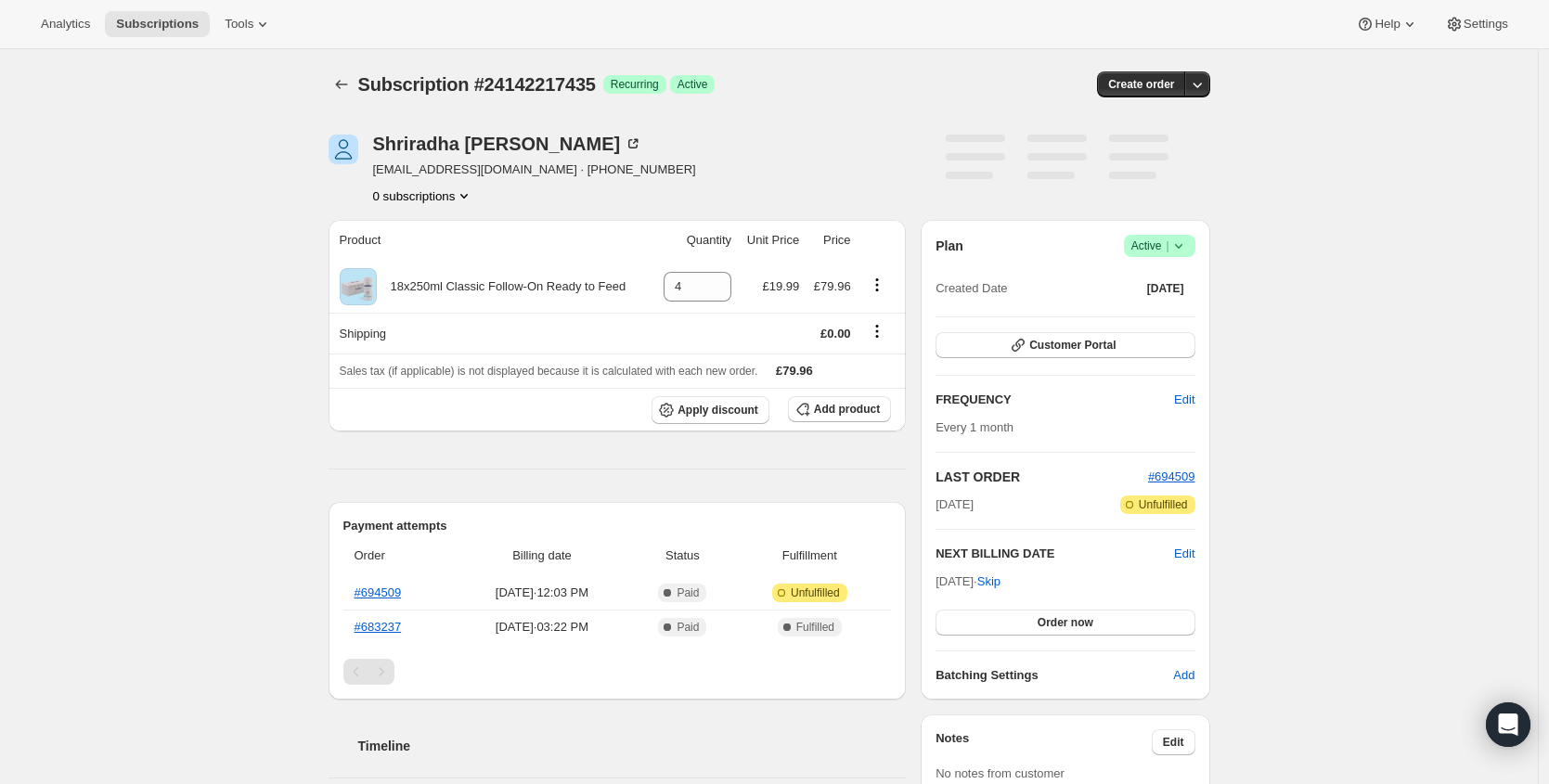
click at [1183, 250] on icon at bounding box center [1178, 246] width 19 height 19
click at [1143, 319] on span "Cancel subscription" at bounding box center [1158, 314] width 105 height 14
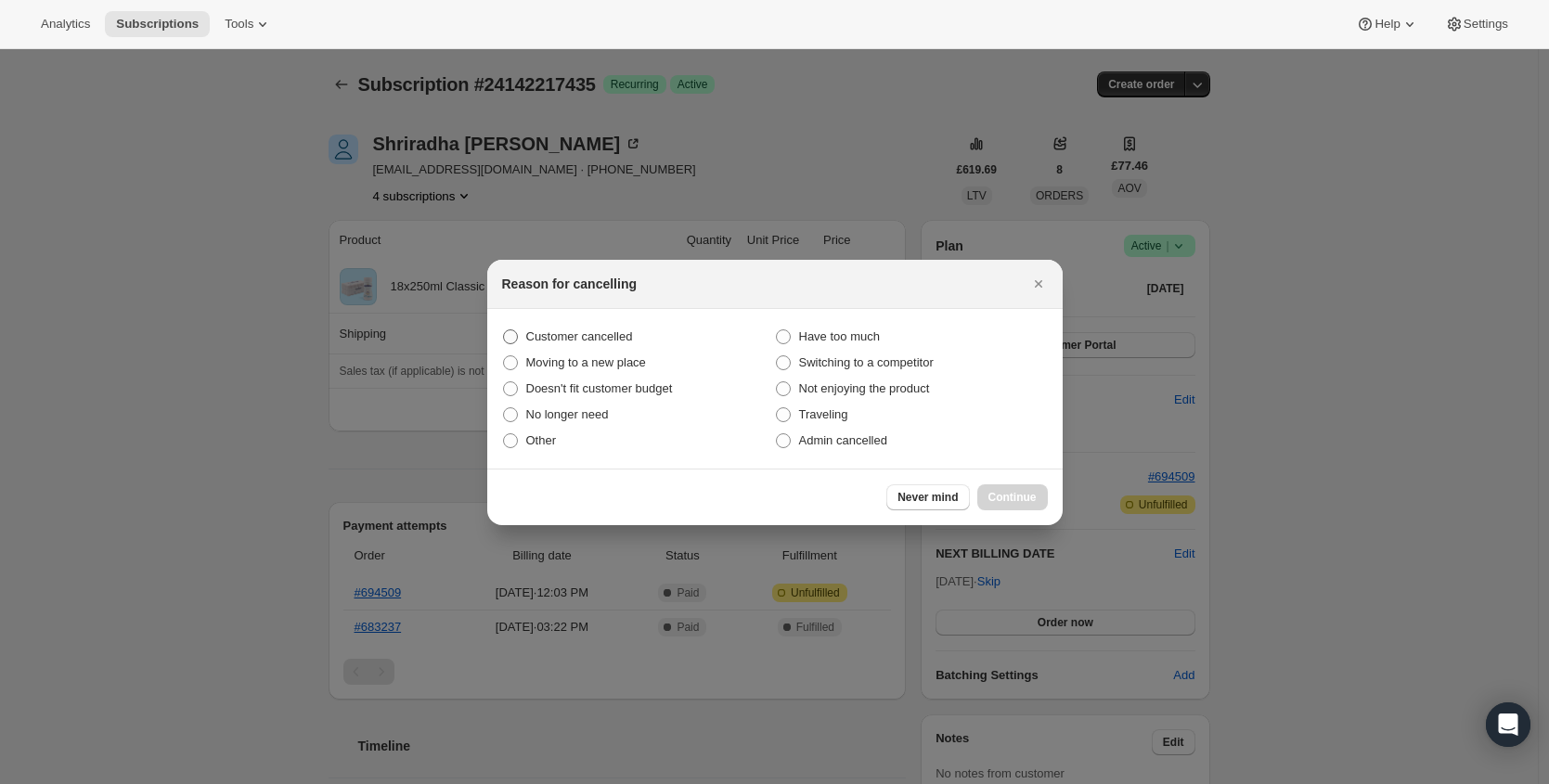
drag, startPoint x: 563, startPoint y: 338, endPoint x: 625, endPoint y: 350, distance: 63.2
click at [563, 338] on span "Customer cancelled" at bounding box center [580, 336] width 107 height 14
click at [504, 330] on input "Customer cancelled" at bounding box center [503, 329] width 1 height 1
radio input "true"
click at [1011, 501] on span "Continue" at bounding box center [1013, 497] width 49 height 15
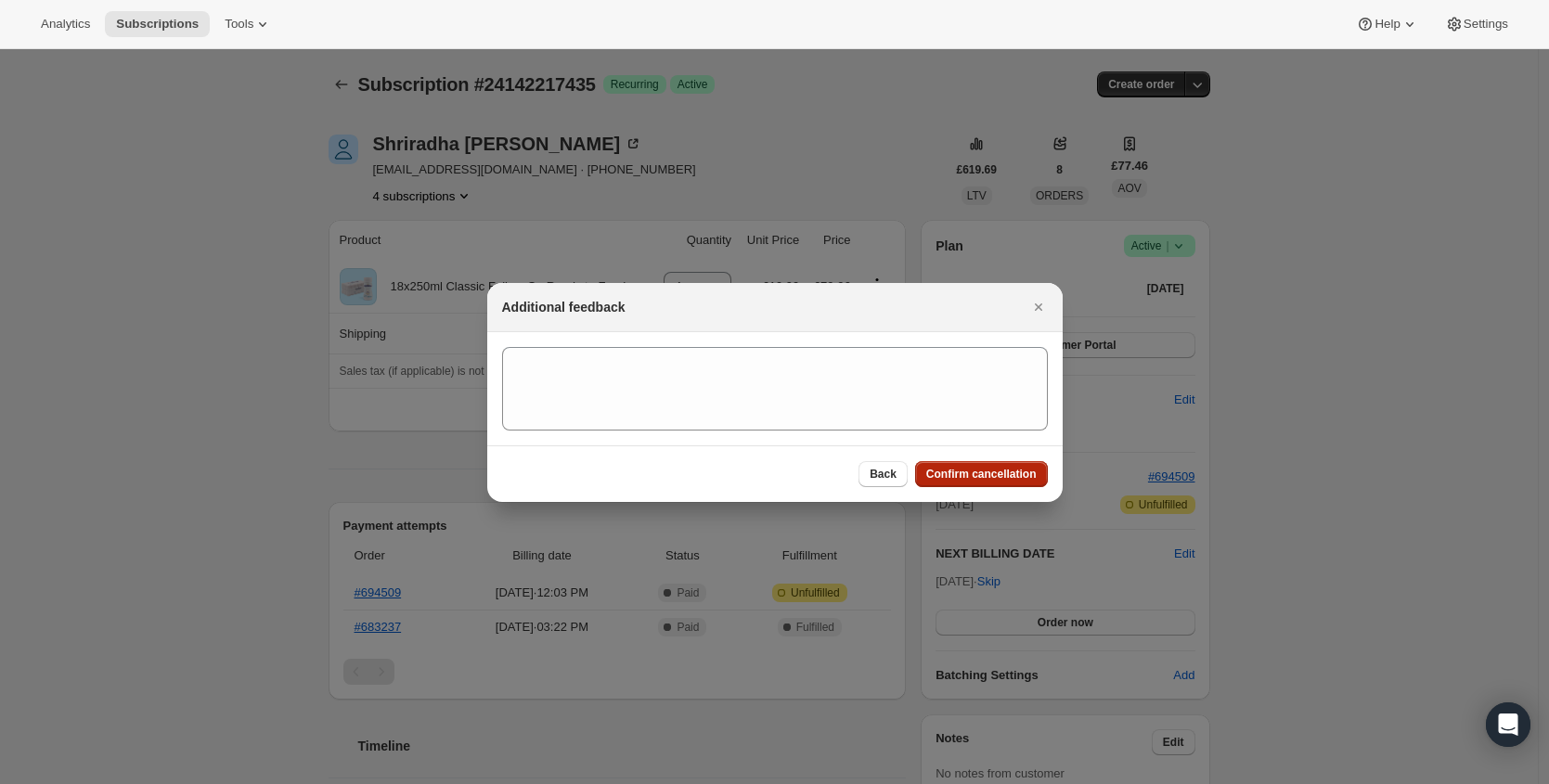
click at [998, 480] on span "Confirm cancellation" at bounding box center [981, 474] width 110 height 15
